Goal: Information Seeking & Learning: Learn about a topic

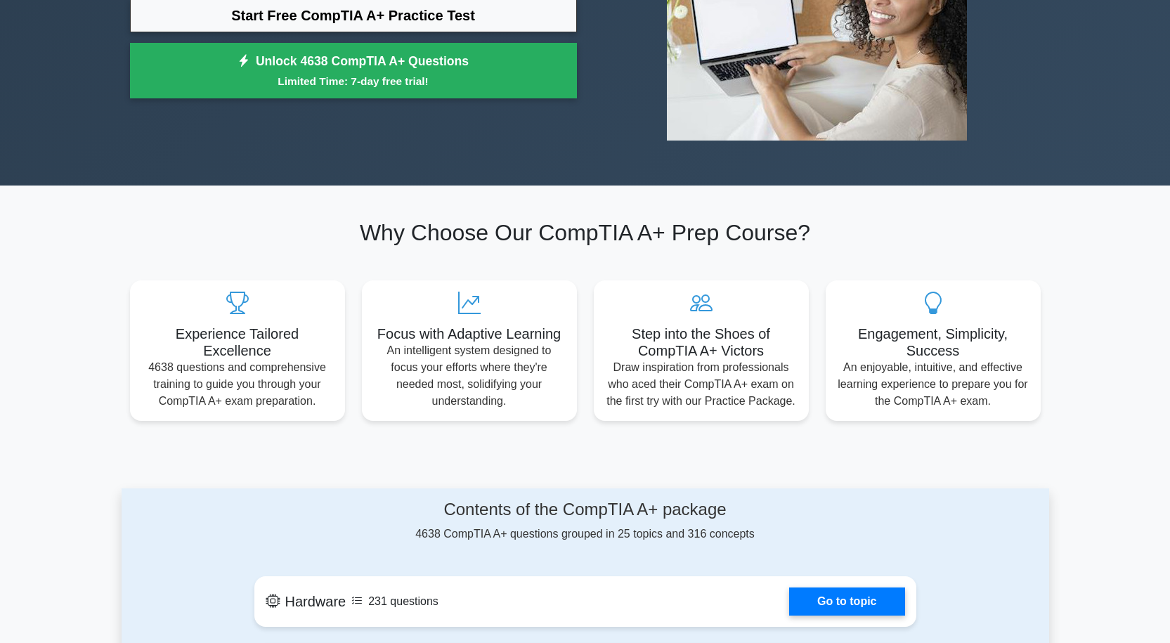
scroll to position [141, 0]
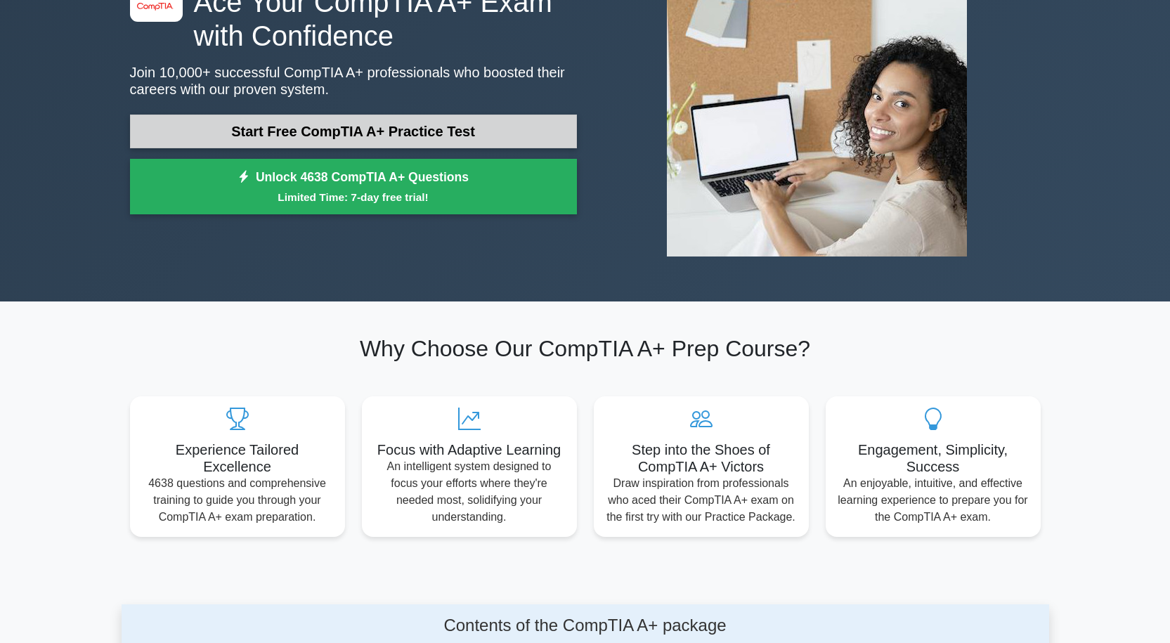
click at [405, 125] on link "Start Free CompTIA A+ Practice Test" at bounding box center [353, 132] width 447 height 34
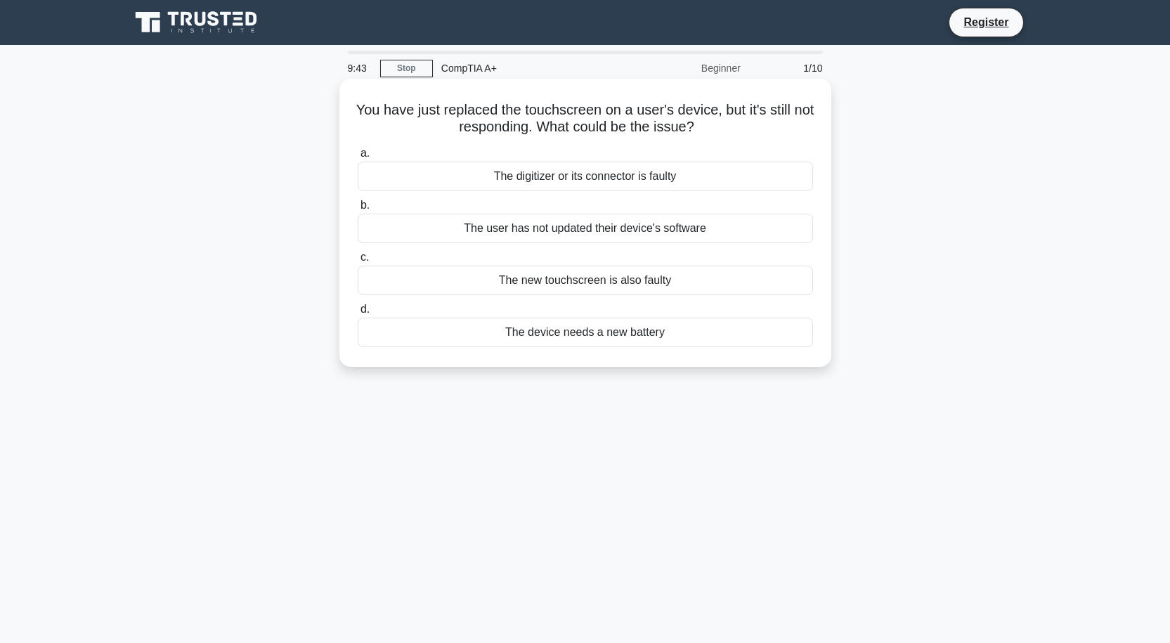
click at [561, 180] on div "The digitizer or its connector is faulty" at bounding box center [585, 177] width 455 height 30
click at [358, 158] on input "a. The digitizer or its connector is faulty" at bounding box center [358, 153] width 0 height 9
click at [599, 280] on div "Data Channel Encryption" at bounding box center [585, 281] width 455 height 30
click at [358, 262] on input "c. Data Channel Encryption" at bounding box center [358, 257] width 0 height 9
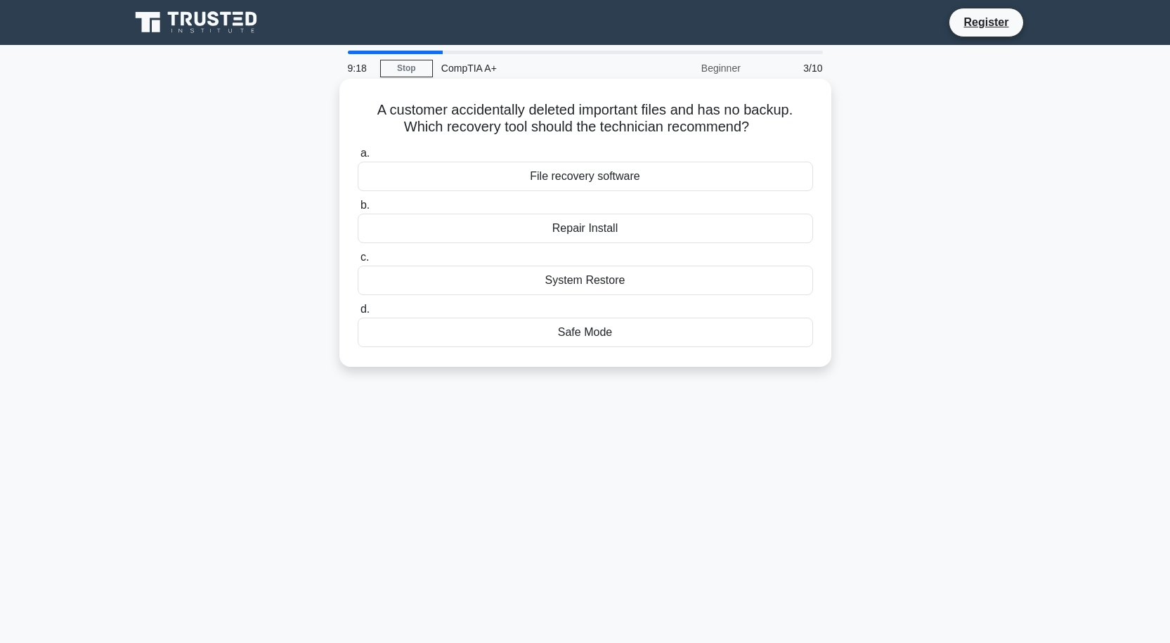
click at [618, 175] on div "File recovery software" at bounding box center [585, 177] width 455 height 30
click at [358, 158] on input "a. File recovery software" at bounding box center [358, 153] width 0 height 9
click at [605, 226] on div "SSH (Secure Shell)" at bounding box center [585, 229] width 455 height 30
click at [358, 210] on input "b. SSH (Secure Shell)" at bounding box center [358, 205] width 0 height 9
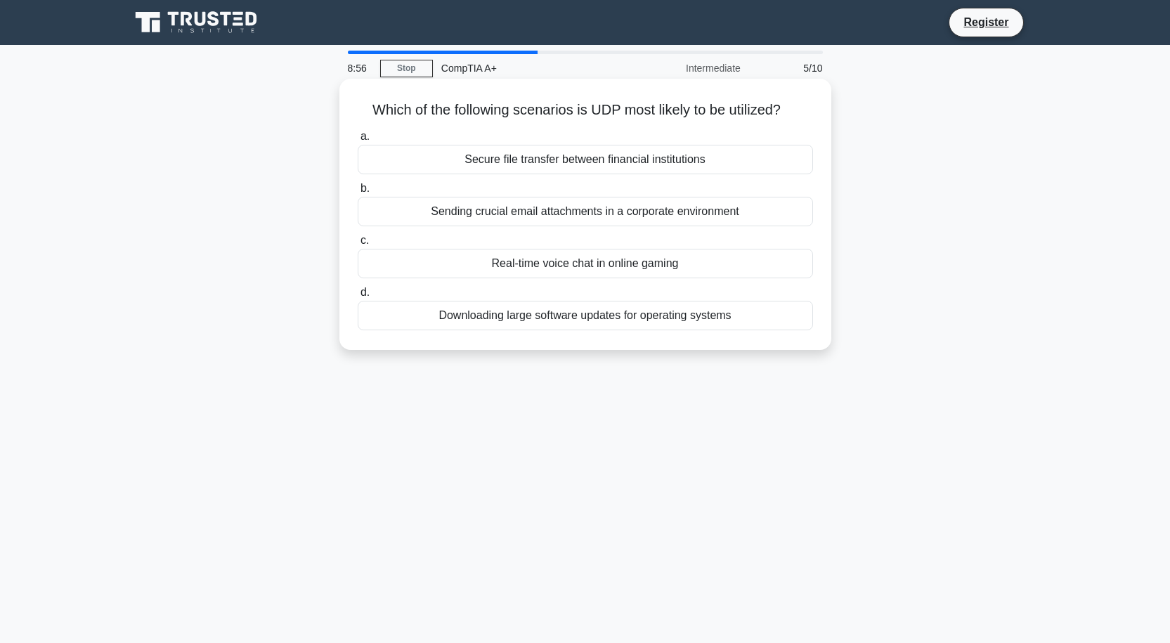
click at [590, 263] on div "Real-time voice chat in online gaming" at bounding box center [585, 264] width 455 height 30
click at [358, 245] on input "c. Real-time voice chat in online gaming" at bounding box center [358, 240] width 0 height 9
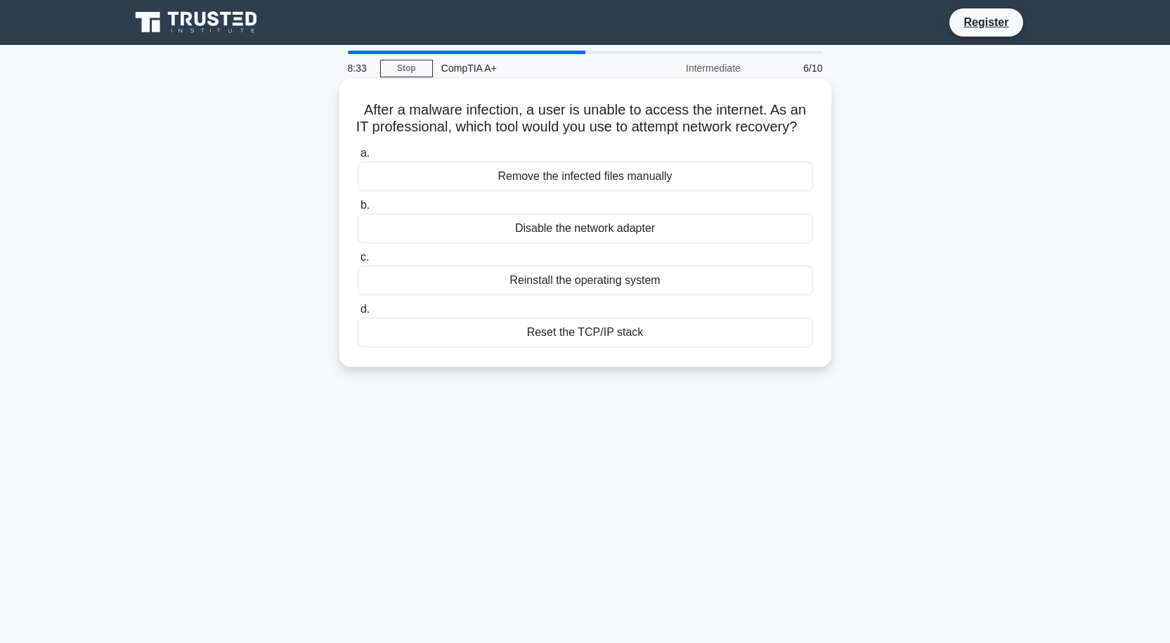
click at [626, 191] on div "Remove the infected files manually" at bounding box center [585, 177] width 455 height 30
click at [358, 158] on input "a. Remove the infected files manually" at bounding box center [358, 153] width 0 height 9
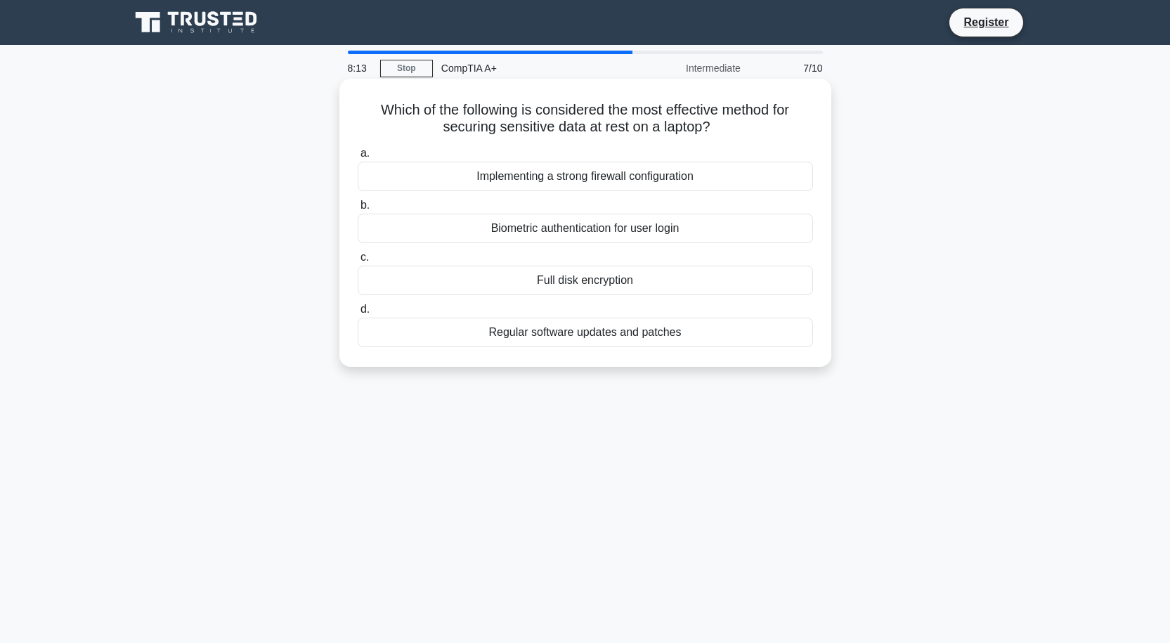
click at [593, 335] on div "Regular software updates and patches" at bounding box center [585, 333] width 455 height 30
click at [358, 314] on input "d. Regular software updates and patches" at bounding box center [358, 309] width 0 height 9
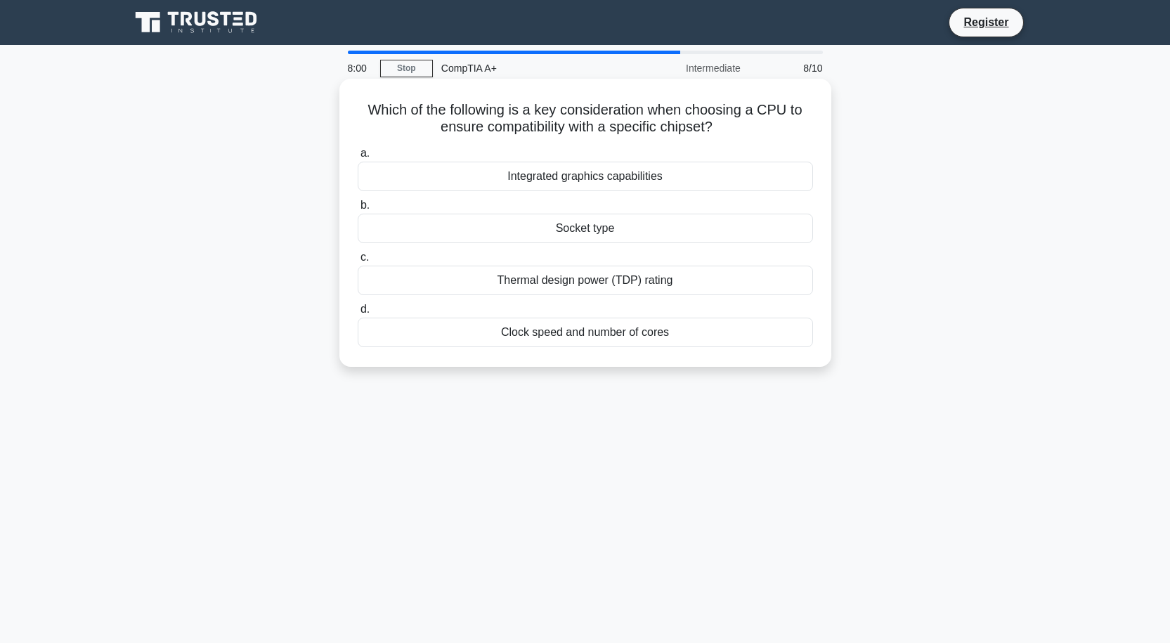
click at [583, 233] on div "Socket type" at bounding box center [585, 229] width 455 height 30
click at [358, 210] on input "b. Socket type" at bounding box center [358, 205] width 0 height 9
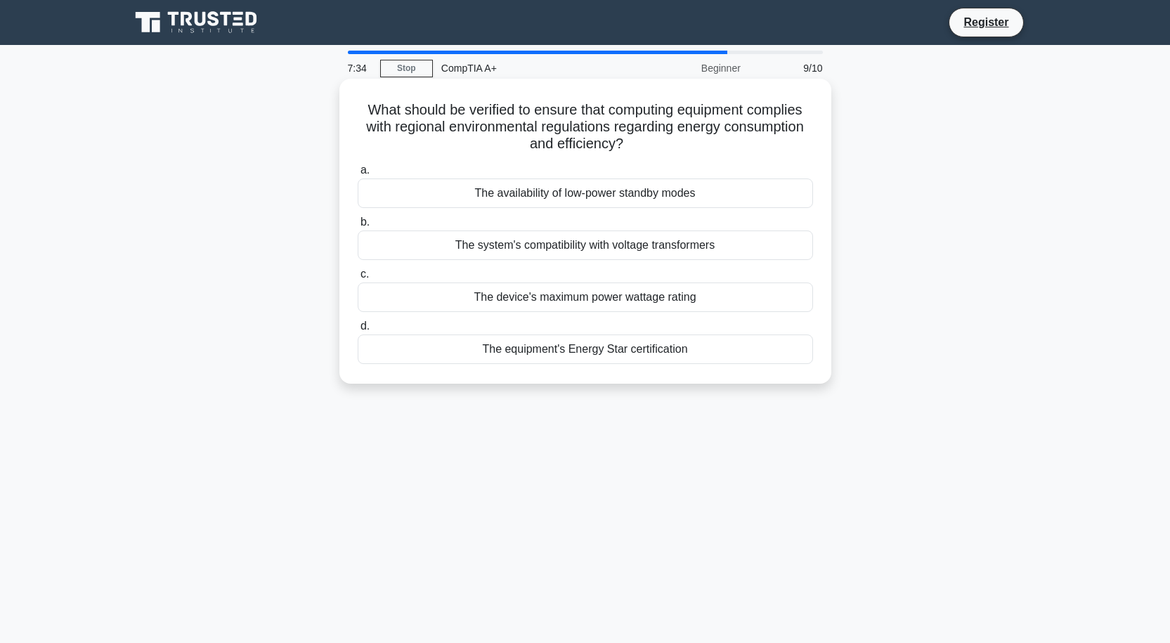
click at [606, 345] on div "The equipment's Energy Star certification" at bounding box center [585, 349] width 455 height 30
click at [358, 331] on input "d. The equipment's Energy Star certification" at bounding box center [358, 326] width 0 height 9
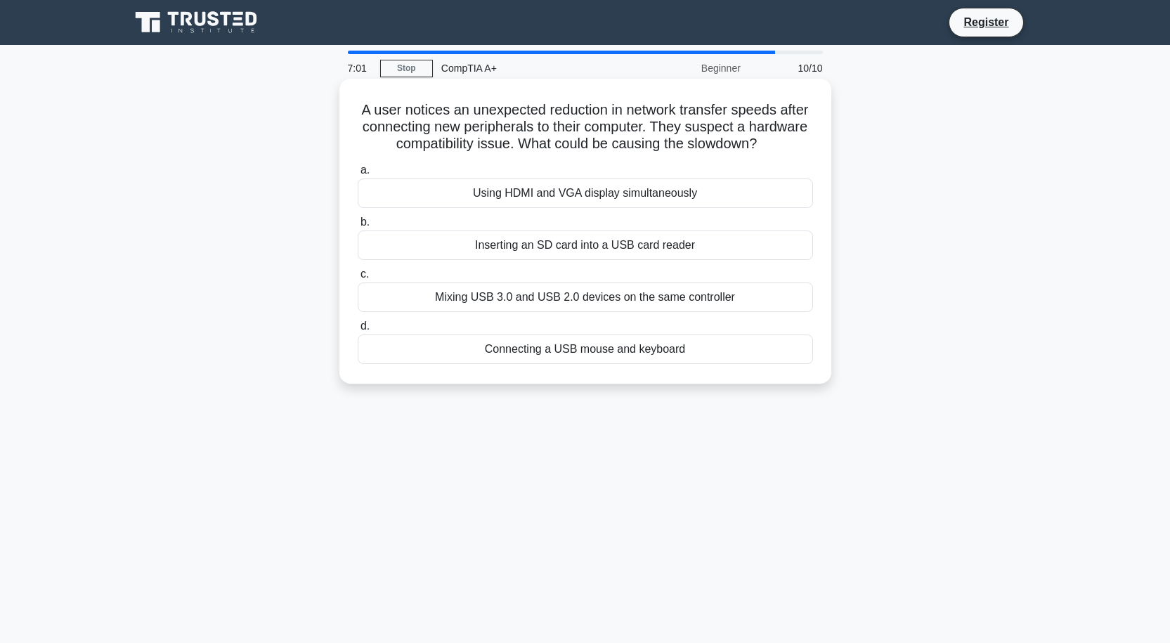
click at [646, 301] on div "Mixing USB 3.0 and USB 2.0 devices on the same controller" at bounding box center [585, 297] width 455 height 30
click at [358, 279] on input "c. Mixing USB 3.0 and USB 2.0 devices on the same controller" at bounding box center [358, 274] width 0 height 9
